Goal: Check status: Check status

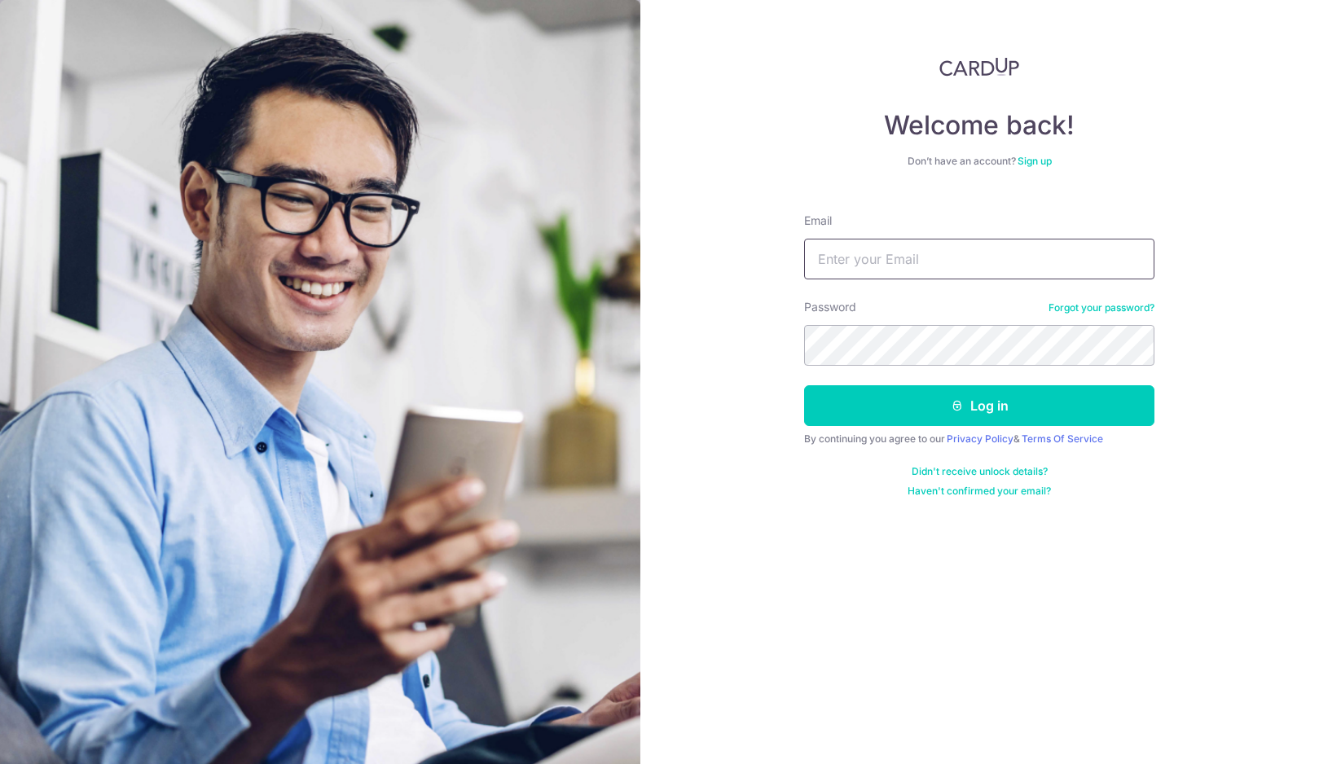
click at [936, 266] on input "Email" at bounding box center [979, 259] width 350 height 41
type input "[EMAIL_ADDRESS][DOMAIN_NAME]"
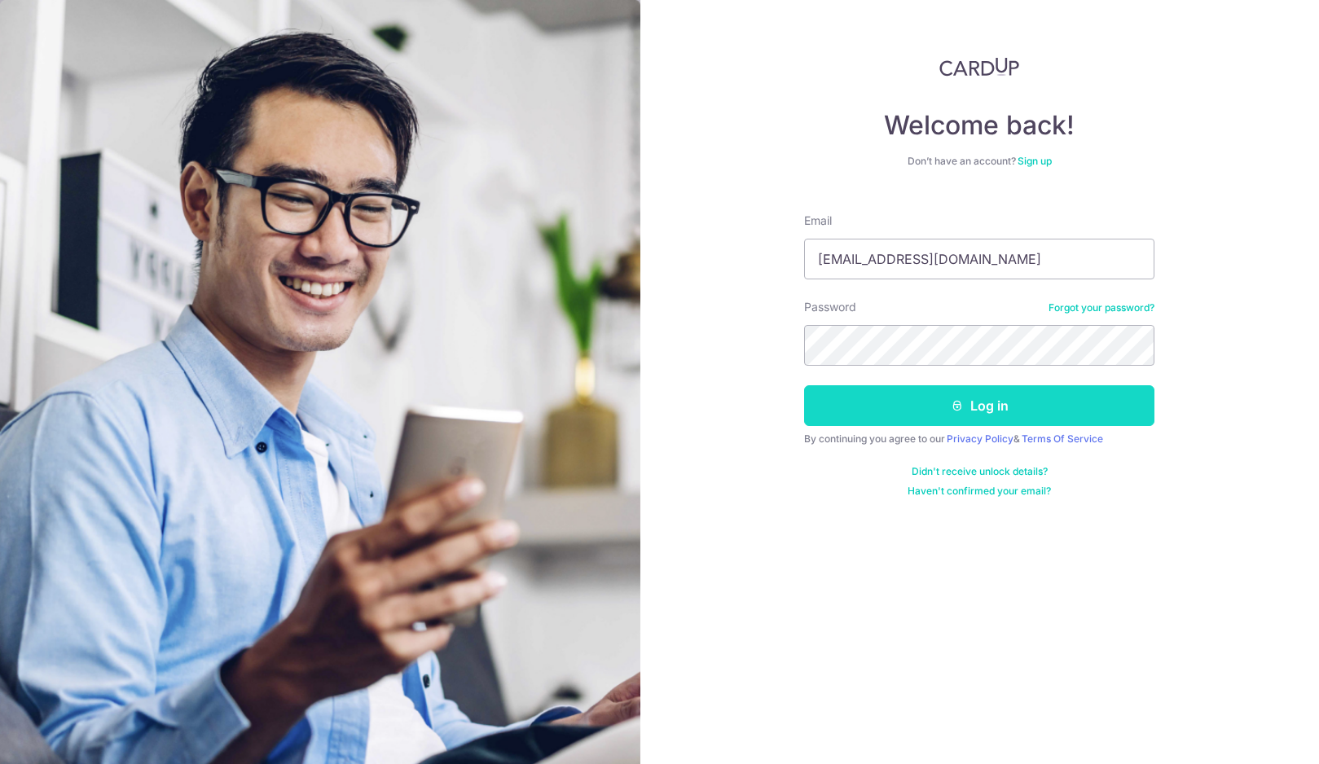
click at [894, 416] on button "Log in" at bounding box center [979, 405] width 350 height 41
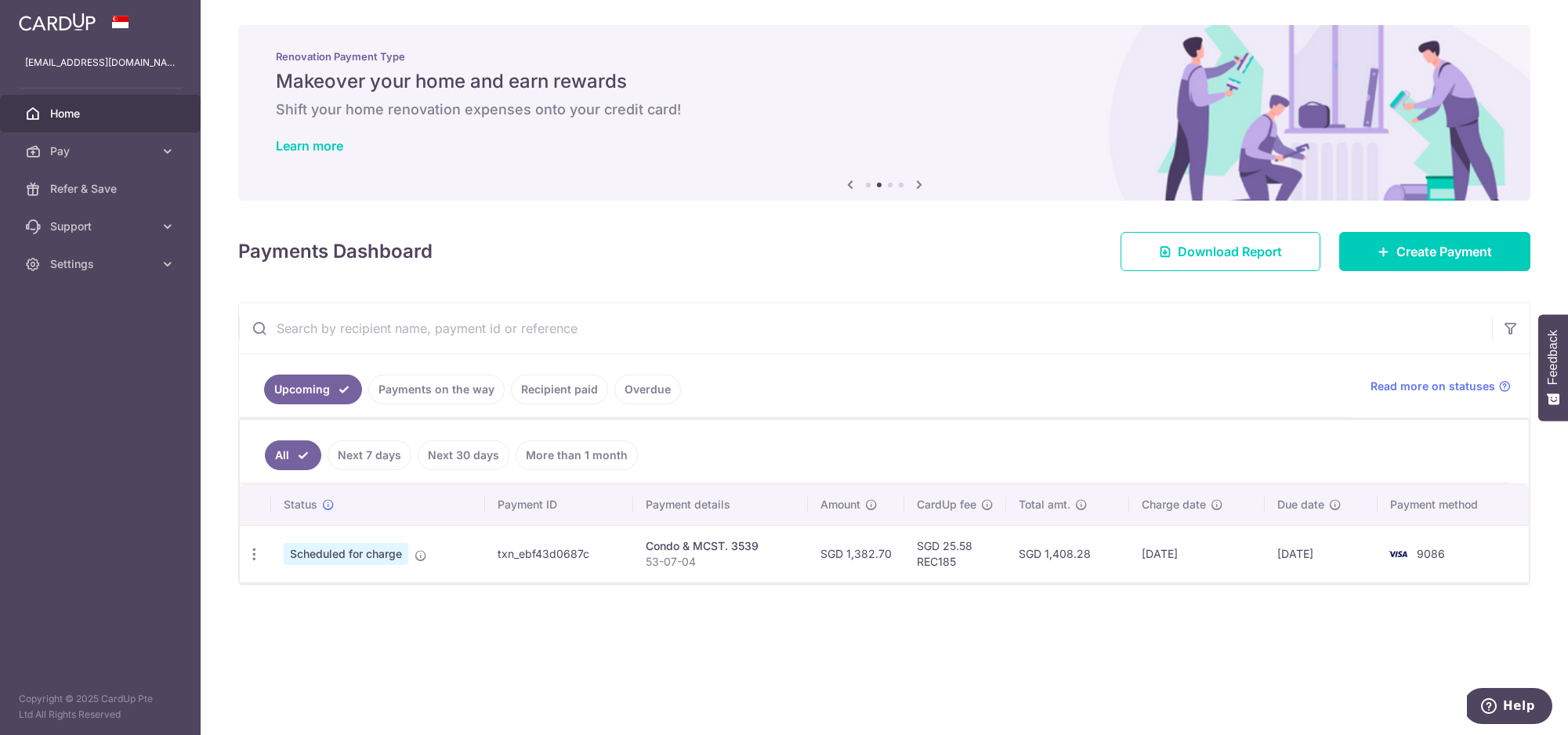
click at [591, 455] on link "More than 1 month" at bounding box center [576, 455] width 122 height 30
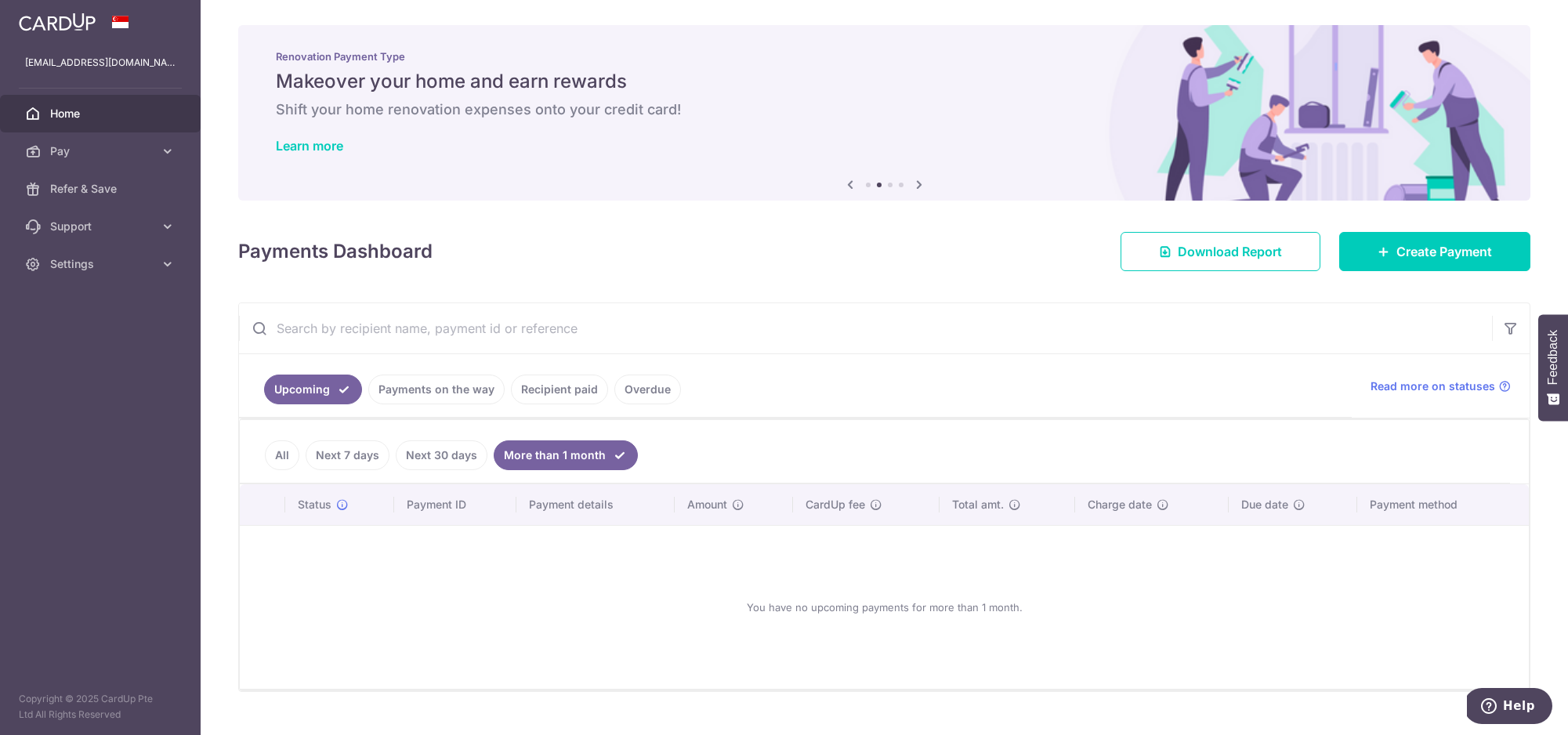
click at [438, 465] on link "Next 30 days" at bounding box center [441, 455] width 91 height 30
